Goal: Transaction & Acquisition: Download file/media

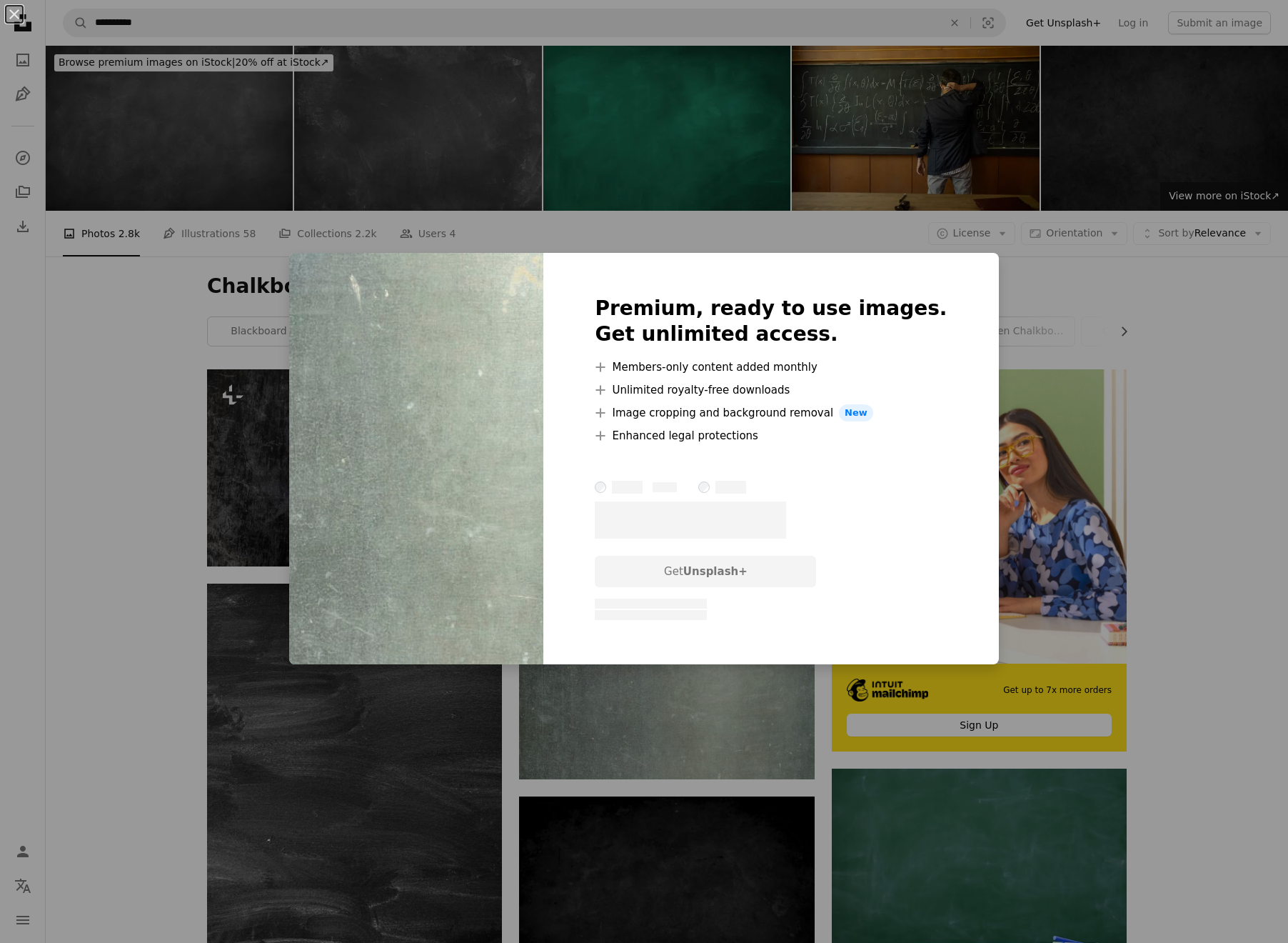
scroll to position [266, 0]
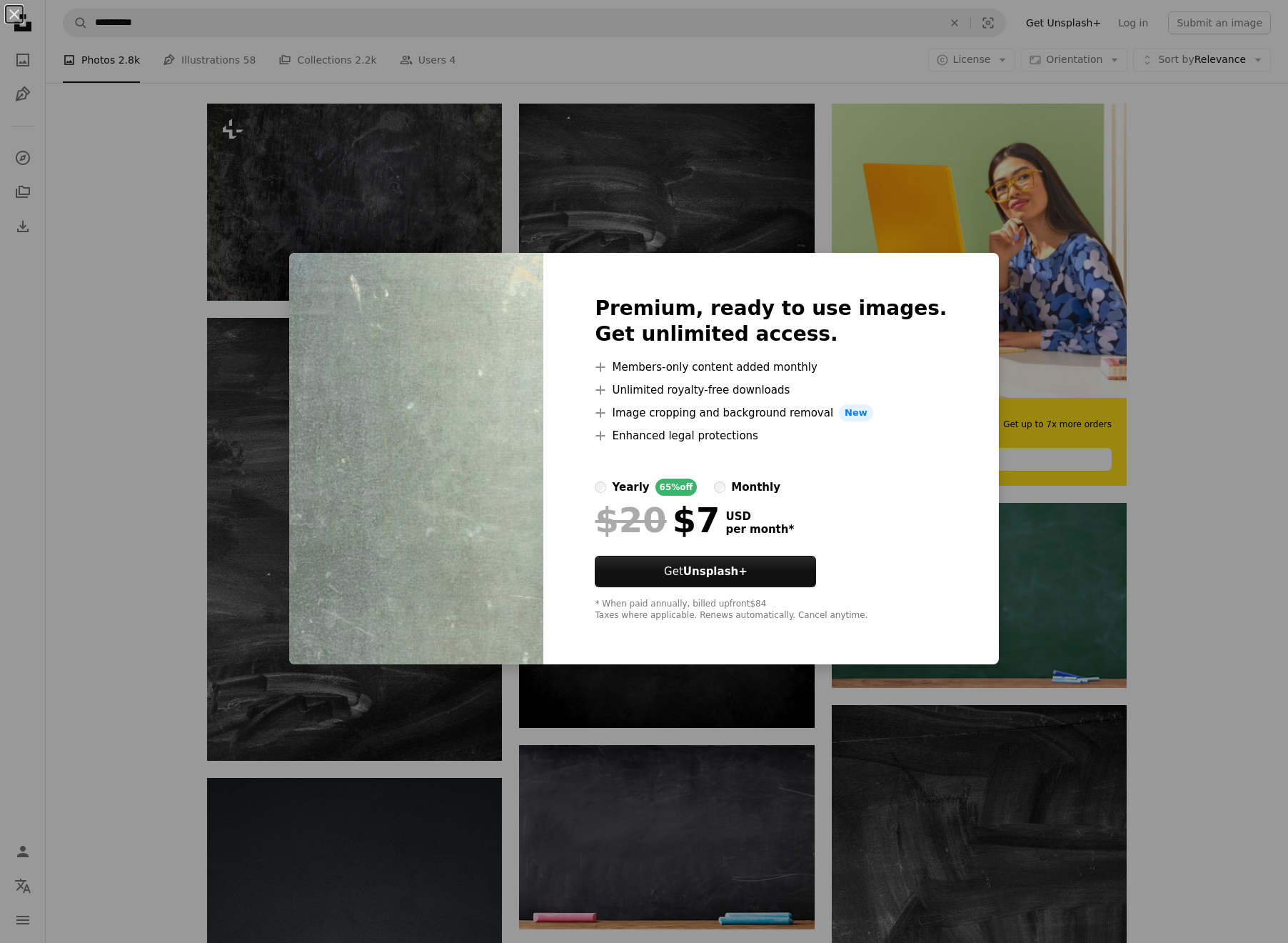
click at [273, 285] on div "An X shape Premium, ready to use images. Get unlimited access. A plus sign Memb…" at bounding box center [644, 471] width 1288 height 943
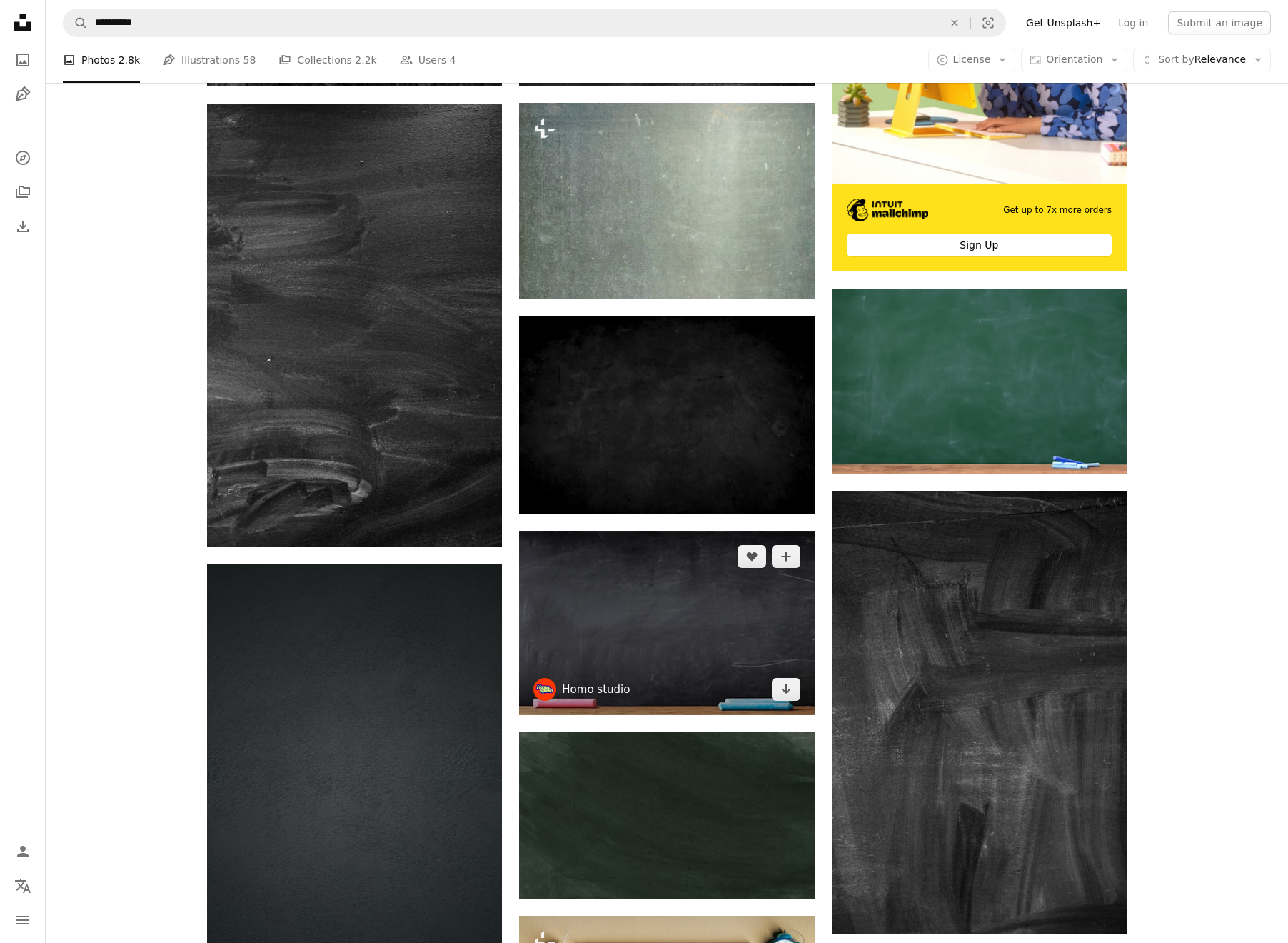
scroll to position [560, 0]
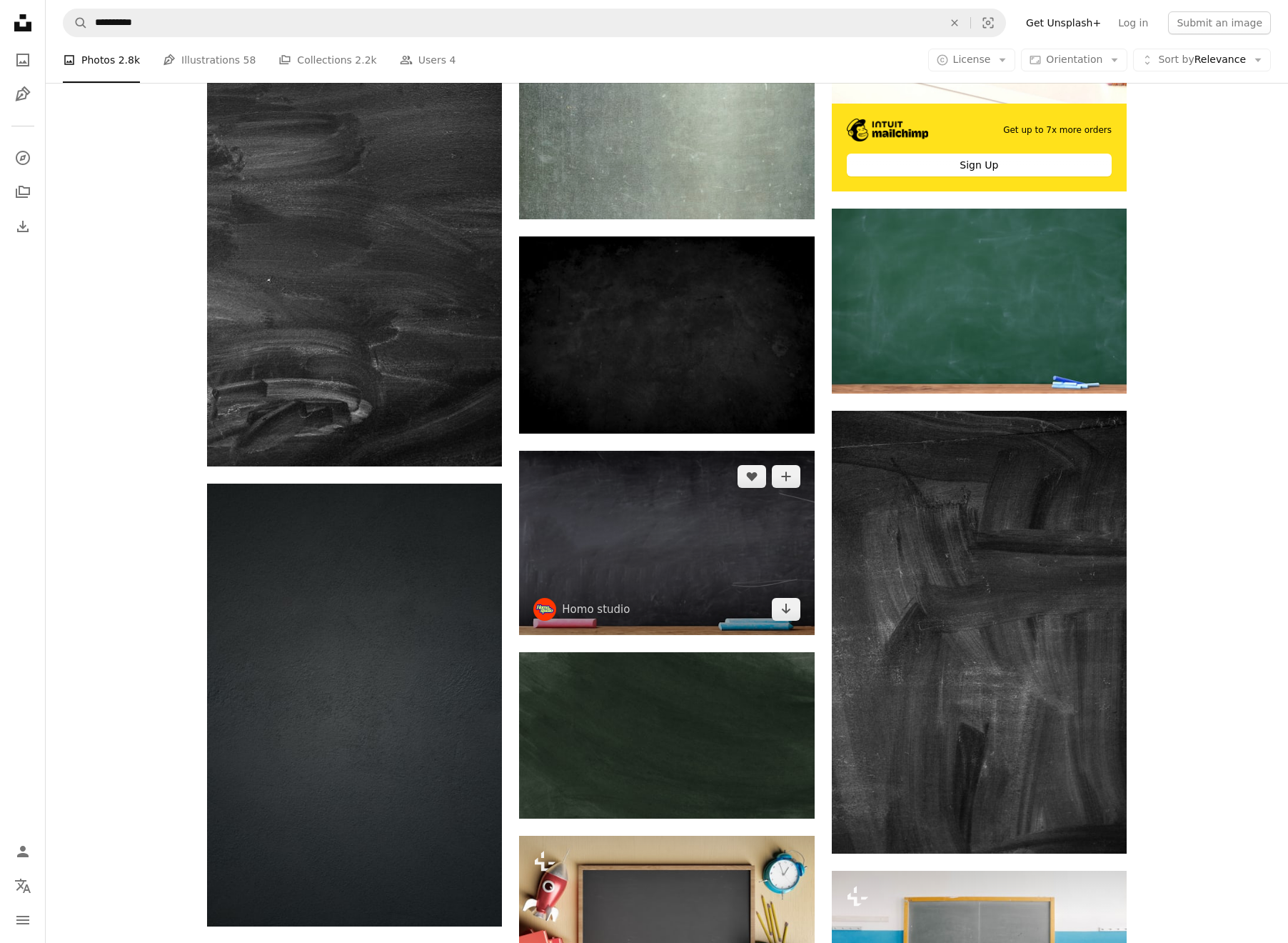
click at [681, 583] on img at bounding box center [666, 543] width 295 height 185
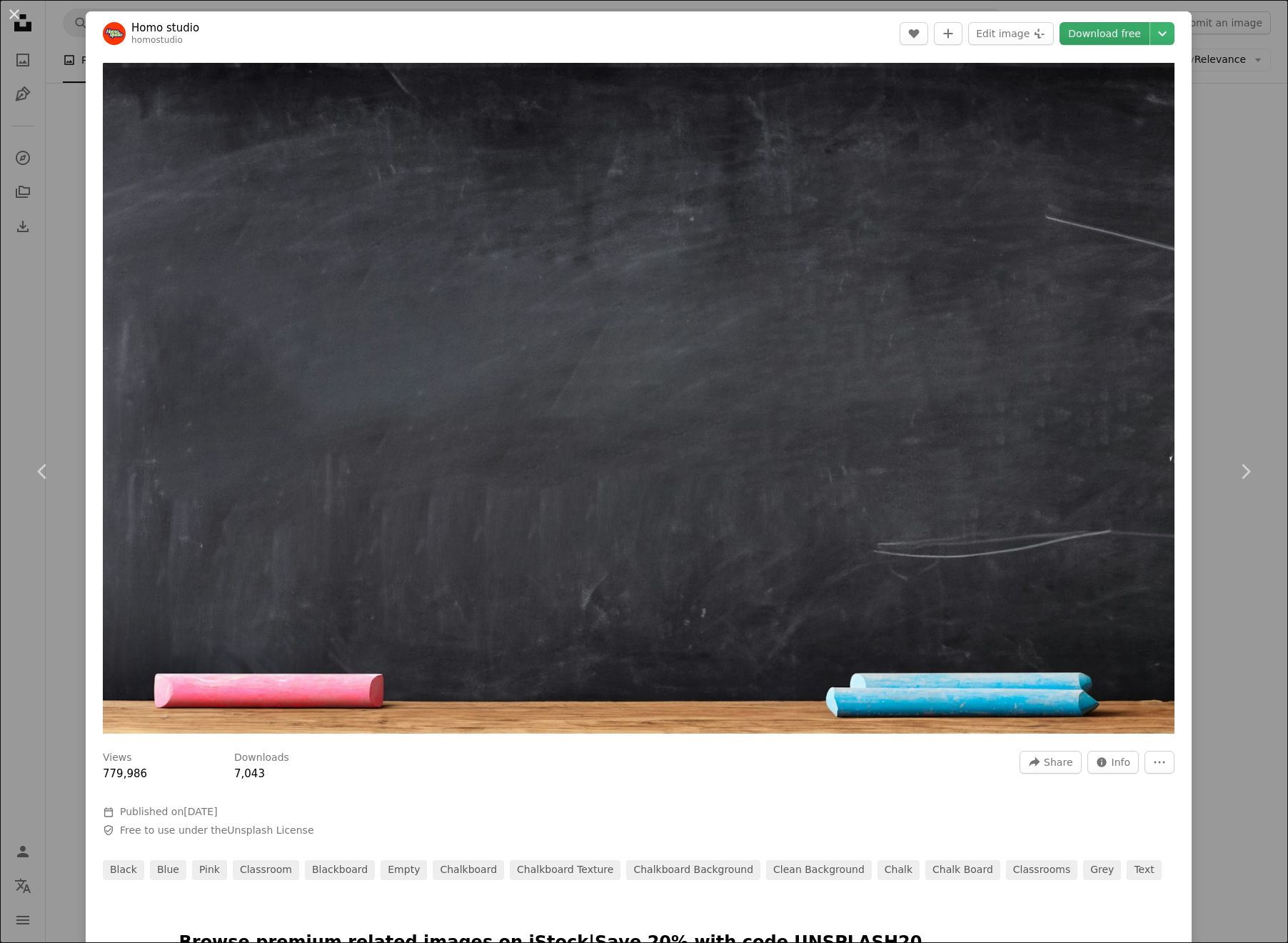
click at [1133, 41] on link "Download free" at bounding box center [1105, 33] width 90 height 23
